Goal: Transaction & Acquisition: Book appointment/travel/reservation

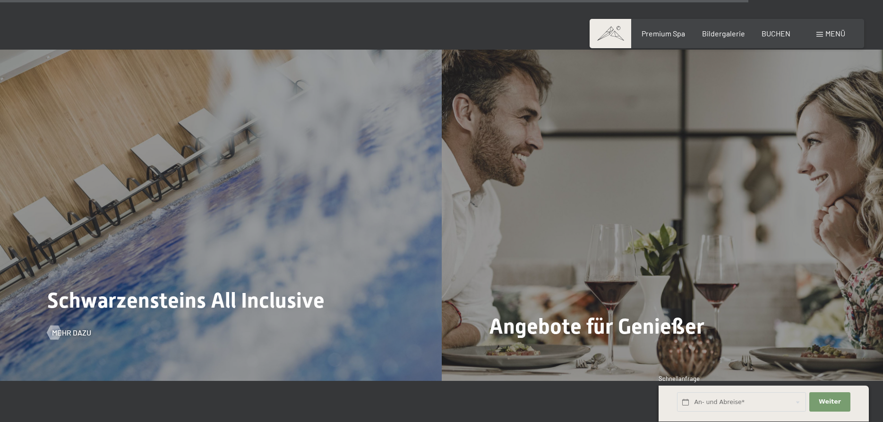
scroll to position [3999, 0]
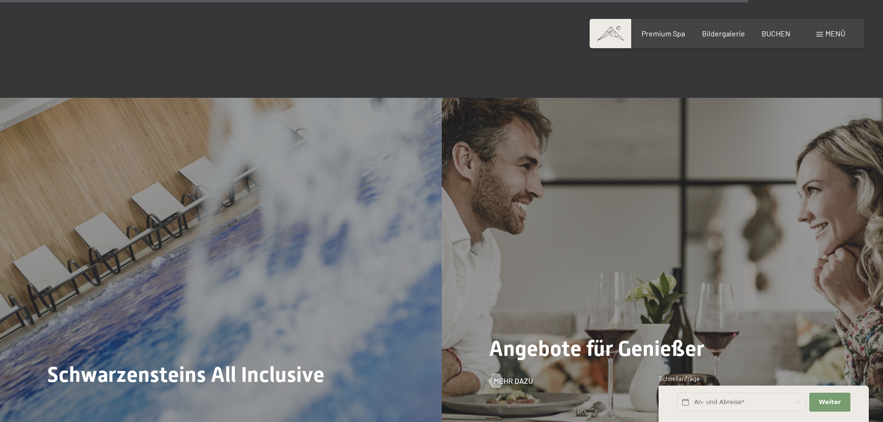
click at [567, 336] on span "Angebote für Genießer" at bounding box center [596, 348] width 215 height 25
click at [514, 376] on span "Mehr dazu" at bounding box center [522, 381] width 39 height 10
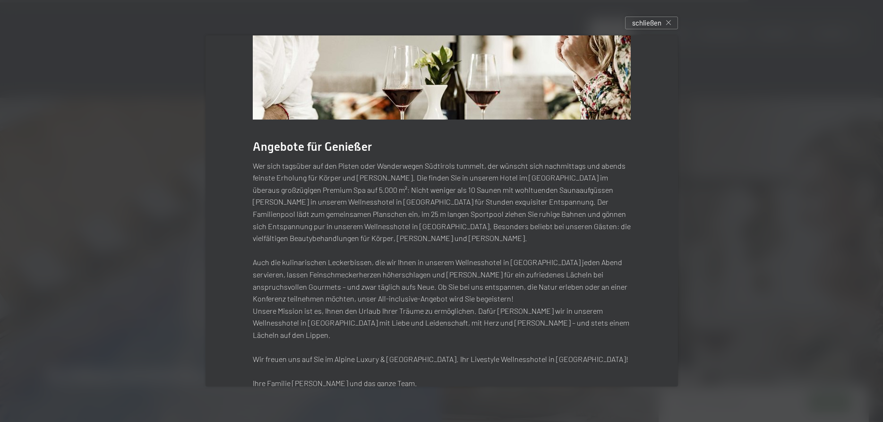
scroll to position [0, 0]
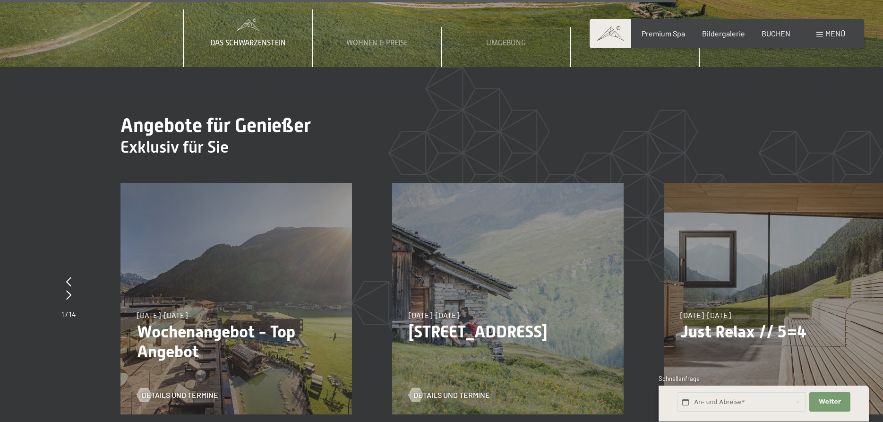
scroll to position [3613, 0]
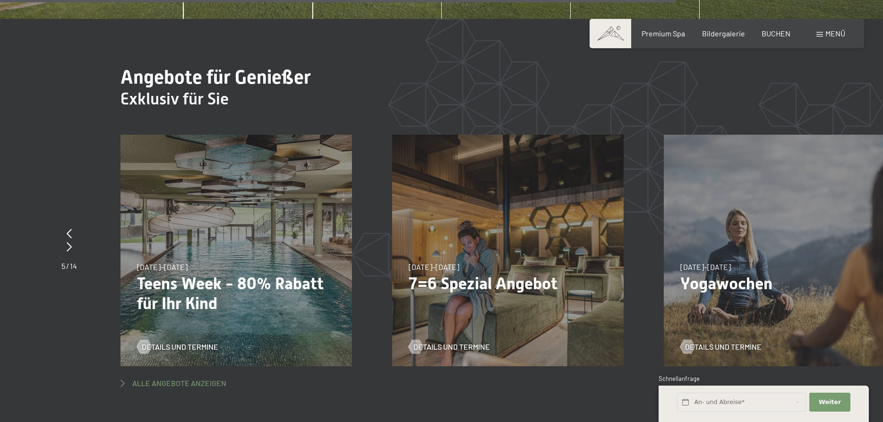
click at [185, 378] on span "Alle Angebote anzeigen" at bounding box center [179, 383] width 94 height 10
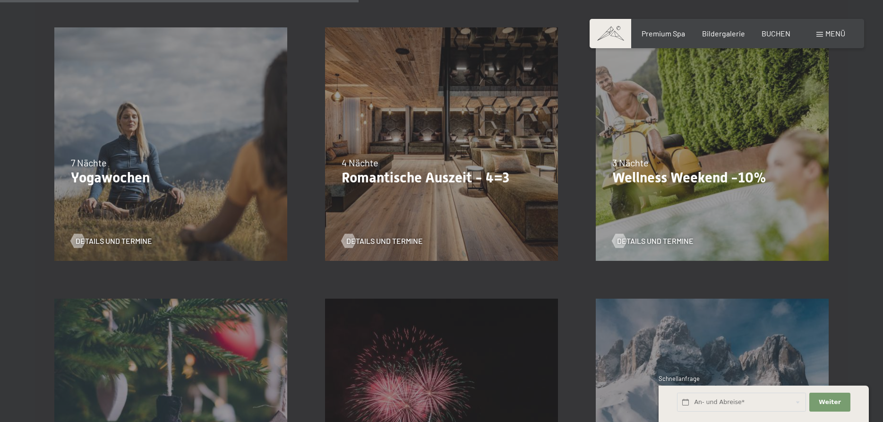
scroll to position [771, 0]
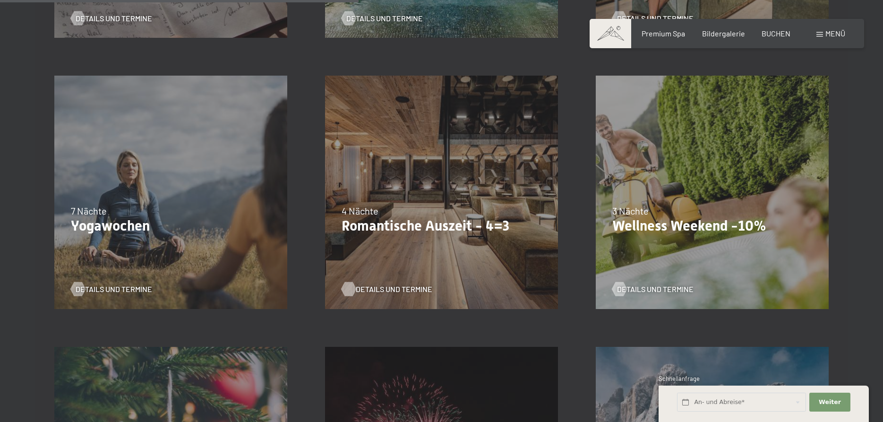
click at [359, 287] on span "Details und Termine" at bounding box center [394, 289] width 77 height 10
click at [684, 222] on p "Wellness Weekend -10%" at bounding box center [712, 225] width 200 height 17
click at [646, 290] on span "Details und Termine" at bounding box center [664, 289] width 77 height 10
click at [369, 288] on span "Details und Termine" at bounding box center [394, 289] width 77 height 10
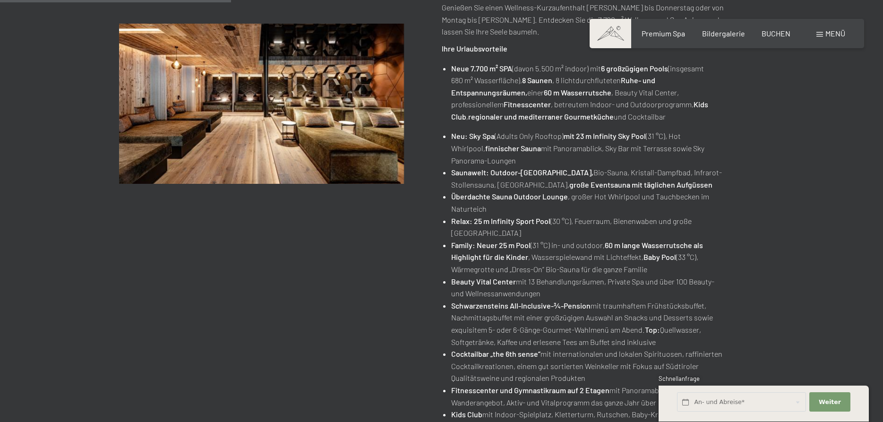
scroll to position [434, 0]
